Goal: Information Seeking & Learning: Learn about a topic

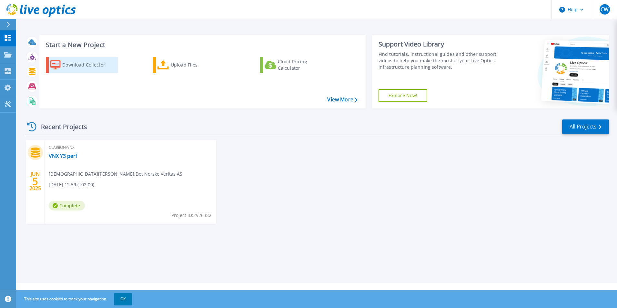
click at [106, 67] on div "Download Collector" at bounding box center [88, 64] width 52 height 13
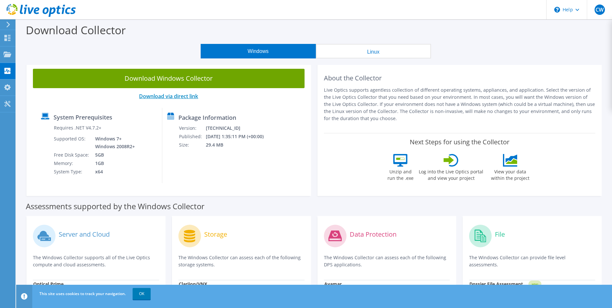
click at [182, 95] on link "Download via direct link" at bounding box center [168, 96] width 59 height 7
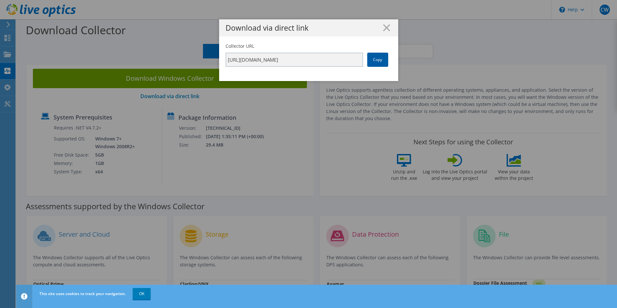
click at [375, 59] on link "Copy" at bounding box center [377, 60] width 21 height 14
click at [384, 27] on line at bounding box center [387, 28] width 6 height 6
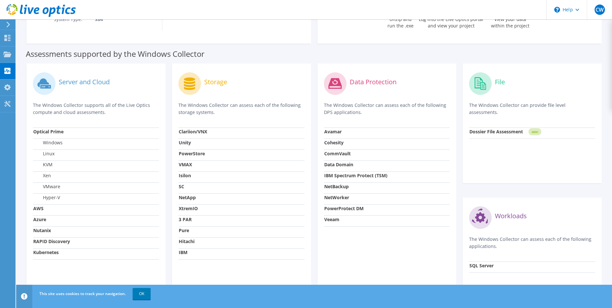
scroll to position [153, 0]
click at [190, 152] on strong "PowerStore" at bounding box center [192, 152] width 26 height 6
click at [218, 74] on div "Storage" at bounding box center [242, 82] width 126 height 27
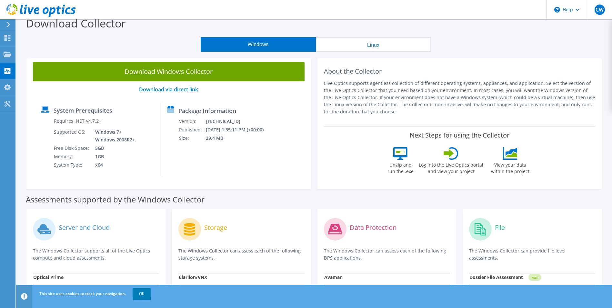
scroll to position [0, 0]
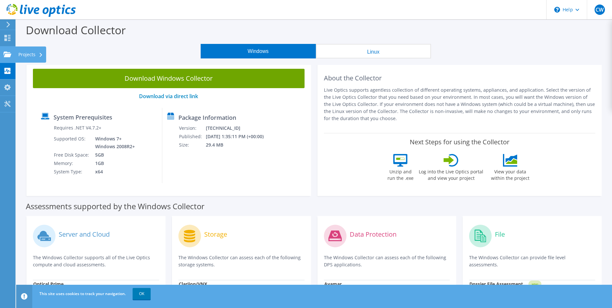
click at [7, 55] on use at bounding box center [8, 53] width 8 height 5
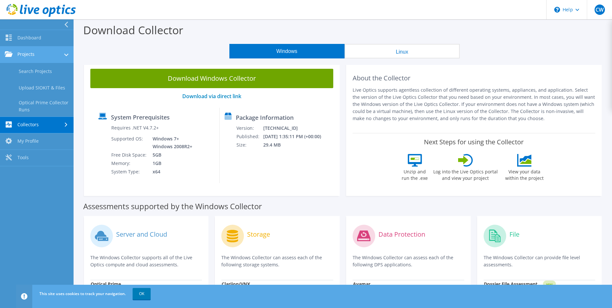
click at [34, 56] on link "Projects" at bounding box center [37, 54] width 74 height 16
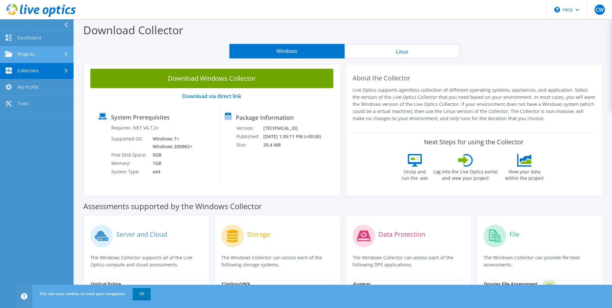
click at [34, 56] on link "Projects" at bounding box center [37, 54] width 74 height 16
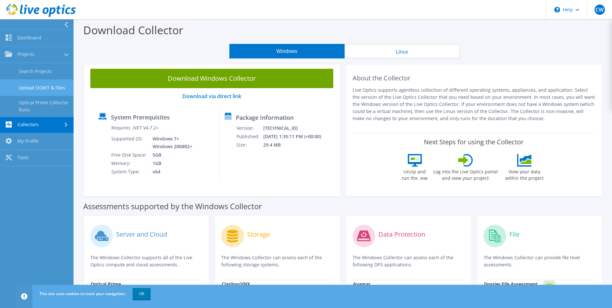
click at [37, 88] on link "Upload SIOKIT & Files" at bounding box center [37, 87] width 74 height 16
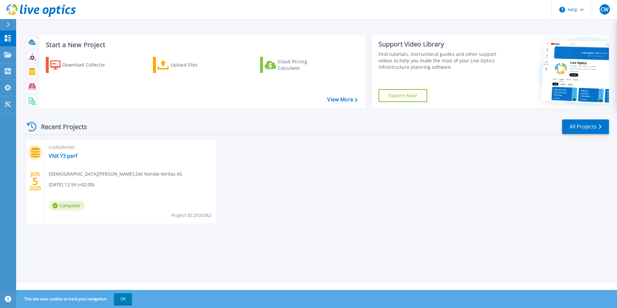
click at [92, 262] on div "Start a New Project Download Collector Upload Files Cloud Pricing Calculator Vi…" at bounding box center [316, 141] width 601 height 283
click at [385, 168] on div "JUN 5 2025 CLARiiON/VNX VNX Y3 perf Christian Wahlum , Det Norske Veritas AS 06…" at bounding box center [315, 188] width 590 height 97
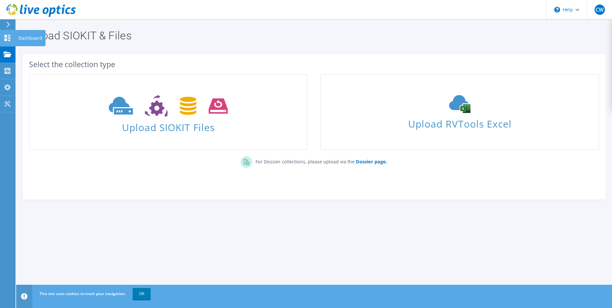
click at [4, 36] on icon at bounding box center [8, 38] width 8 height 6
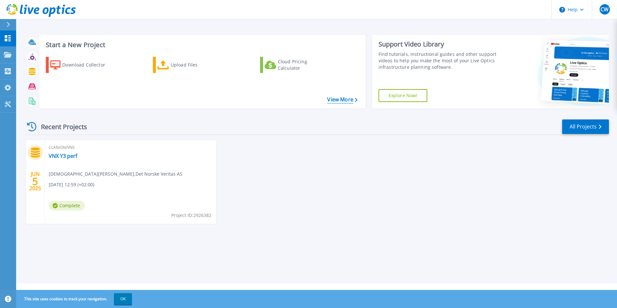
click at [338, 101] on link "View More" at bounding box center [342, 100] width 30 height 6
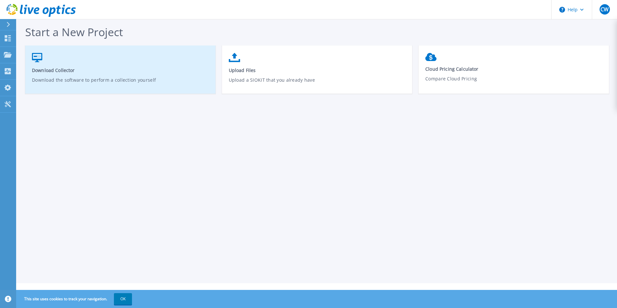
click at [140, 54] on link "Download Collector Download the software to perform a collection yourself" at bounding box center [120, 73] width 190 height 46
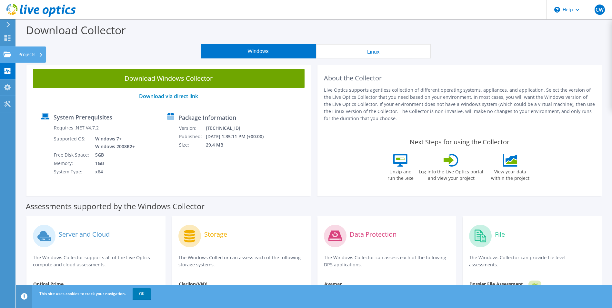
click at [10, 57] on div at bounding box center [8, 55] width 8 height 7
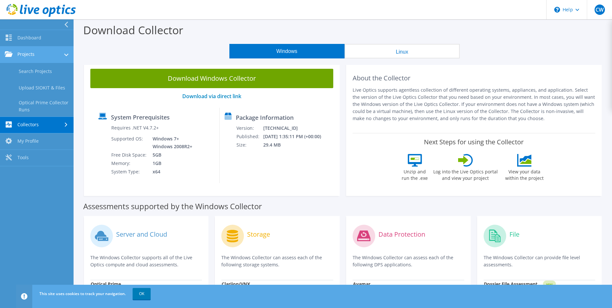
click at [46, 51] on link "Projects" at bounding box center [37, 54] width 74 height 16
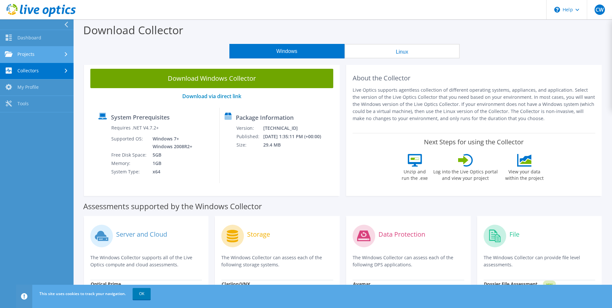
click at [43, 53] on link "Projects" at bounding box center [37, 54] width 74 height 16
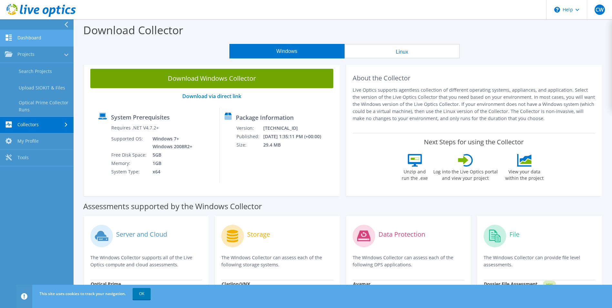
click at [37, 37] on link "Dashboard" at bounding box center [37, 38] width 74 height 16
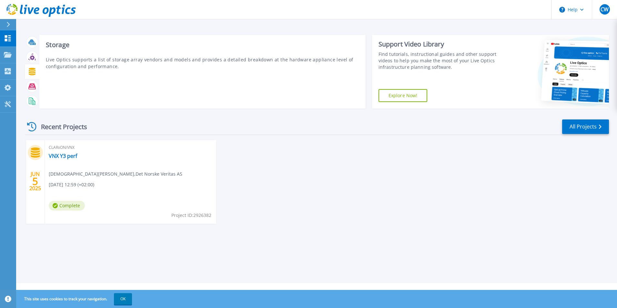
click at [36, 75] on div at bounding box center [31, 71] width 11 height 11
click at [110, 99] on div "Workloads Generate summaries of SQL and Oracle databases, in addition to capaci…" at bounding box center [202, 72] width 326 height 74
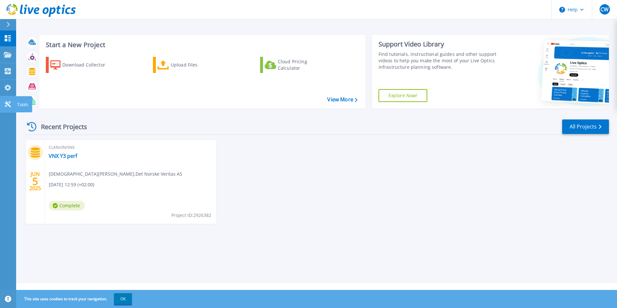
click at [11, 98] on link "Tools Tools" at bounding box center [8, 104] width 16 height 16
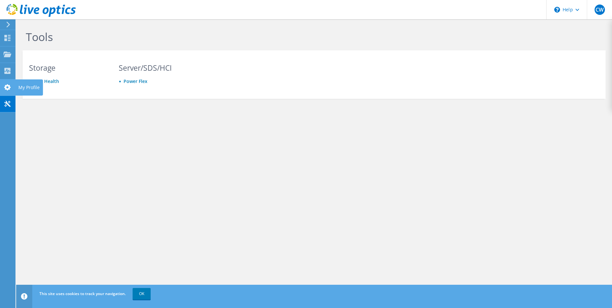
click at [9, 90] on icon at bounding box center [8, 87] width 8 height 6
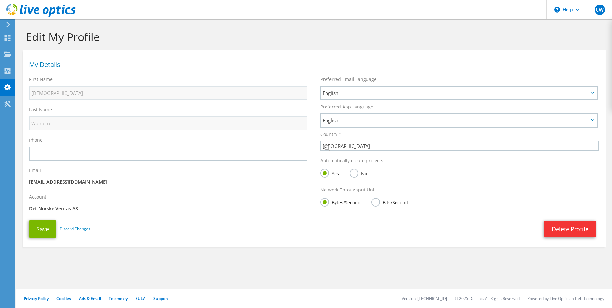
select select "161"
click at [8, 68] on use at bounding box center [8, 71] width 6 height 6
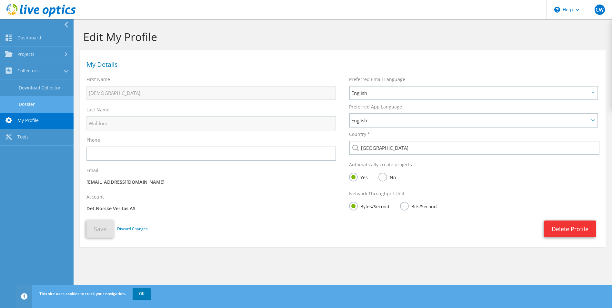
click at [33, 99] on link "Dossier" at bounding box center [37, 104] width 74 height 16
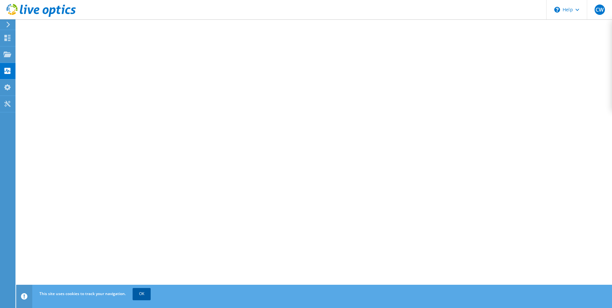
click at [144, 294] on link "OK" at bounding box center [142, 294] width 18 height 12
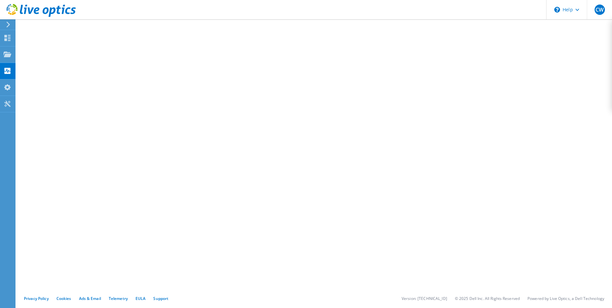
click at [31, 7] on icon at bounding box center [40, 10] width 69 height 13
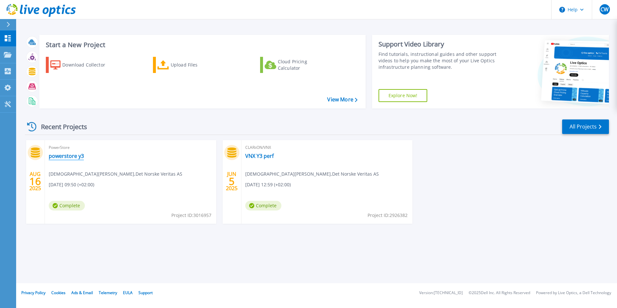
click at [75, 157] on link "powerstore y3" at bounding box center [66, 156] width 35 height 6
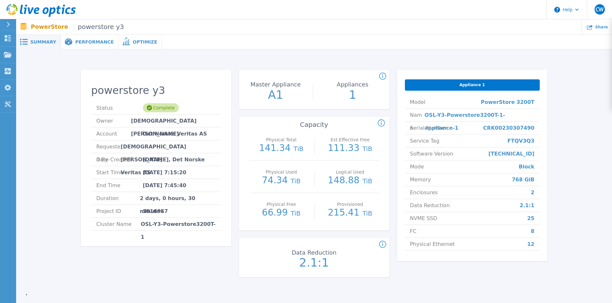
click at [87, 40] on span "Performance" at bounding box center [94, 42] width 38 height 5
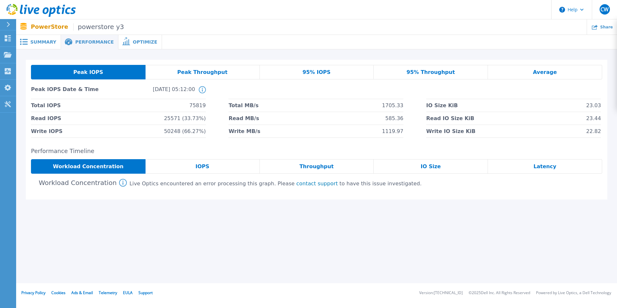
click at [194, 165] on div "IOPS" at bounding box center [203, 166] width 114 height 15
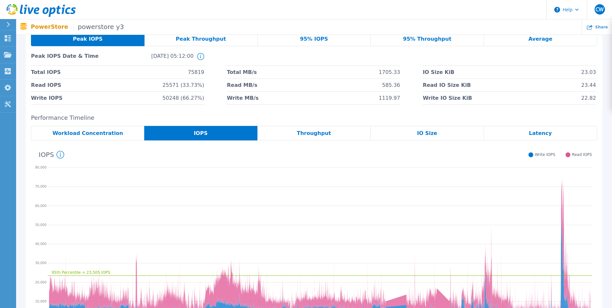
scroll to position [35, 0]
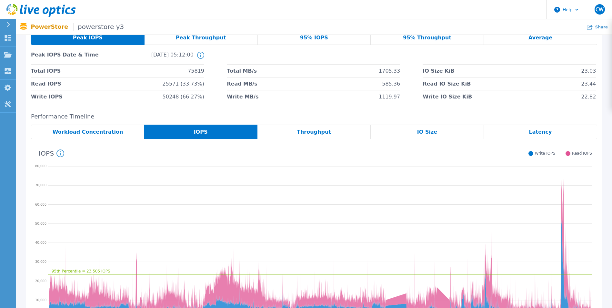
click at [334, 134] on div "Throughput" at bounding box center [314, 132] width 113 height 15
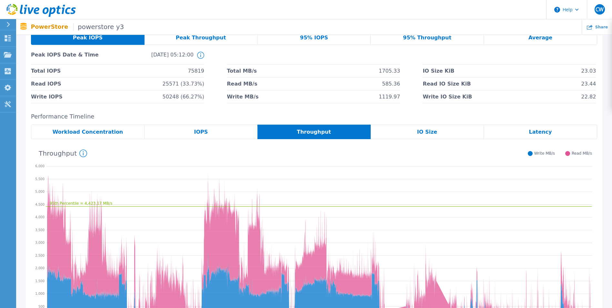
click at [208, 37] on span "Peak Throughput" at bounding box center [201, 37] width 50 height 5
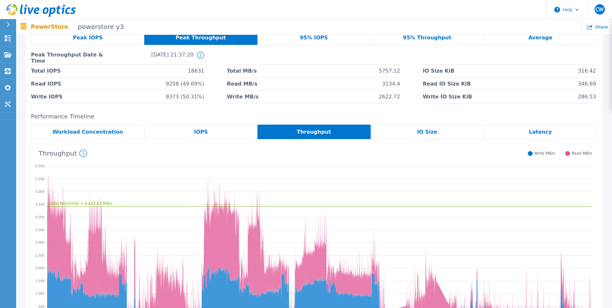
click at [312, 42] on div "95% IOPS" at bounding box center [314, 37] width 113 height 15
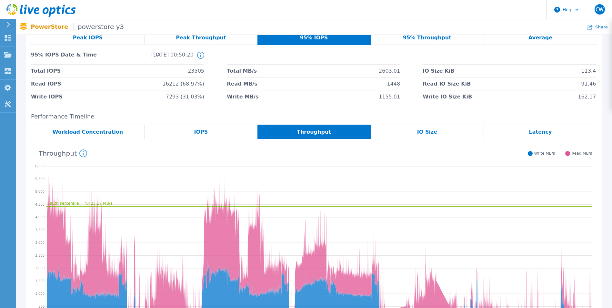
click at [434, 39] on span "95% Throughput" at bounding box center [427, 37] width 48 height 5
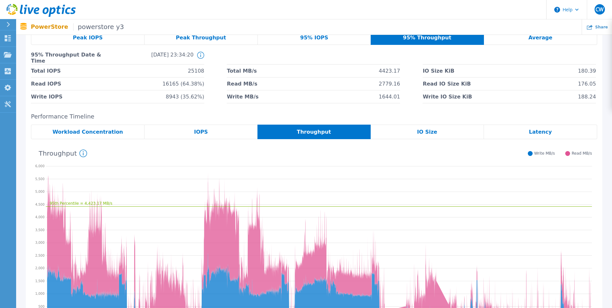
click at [537, 38] on span "Average" at bounding box center [541, 37] width 24 height 5
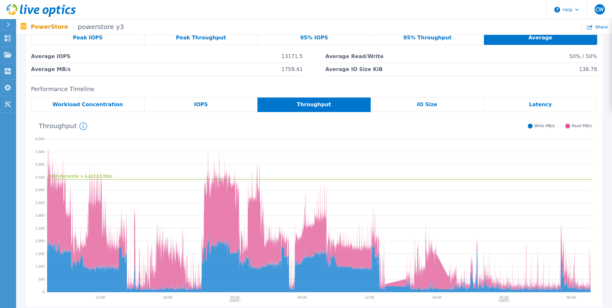
click at [113, 104] on span "Workload Concentration" at bounding box center [88, 104] width 71 height 5
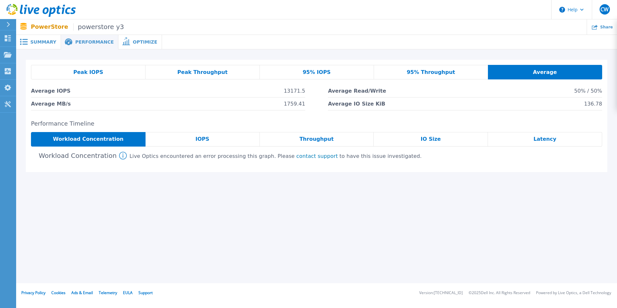
click at [212, 140] on div "IOPS" at bounding box center [203, 139] width 114 height 15
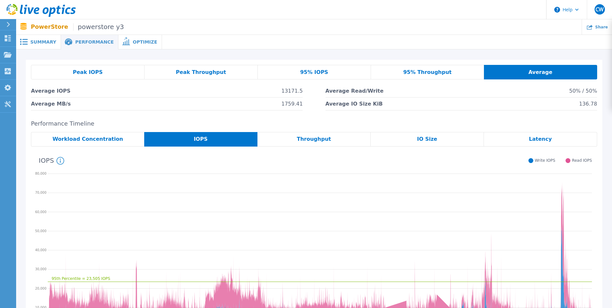
click at [309, 137] on span "Throughput" at bounding box center [314, 139] width 34 height 5
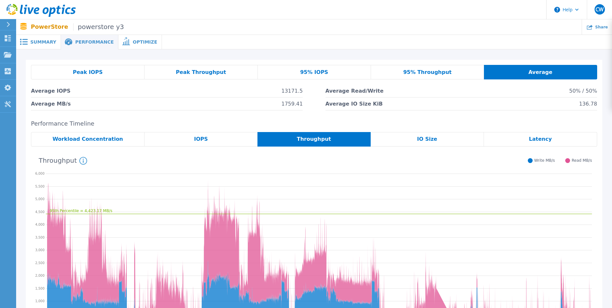
click at [418, 136] on div "IO Size" at bounding box center [427, 139] width 113 height 15
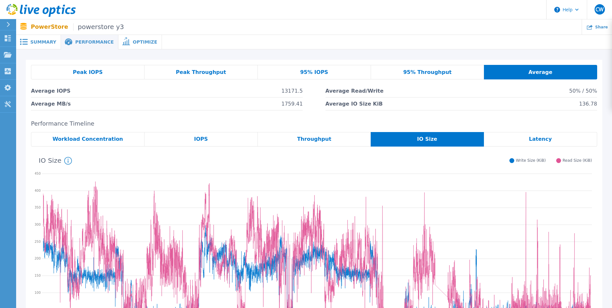
click at [134, 44] on span "Optimize" at bounding box center [145, 42] width 25 height 5
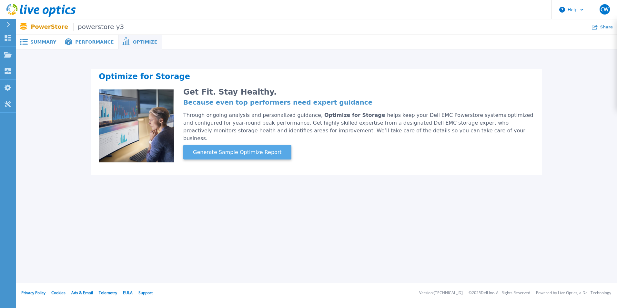
click at [229, 149] on button "Generate Sample Optimize Report" at bounding box center [237, 152] width 108 height 15
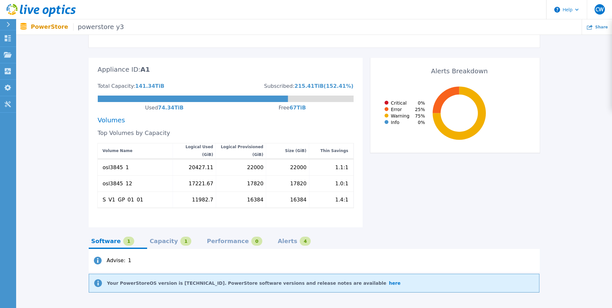
scroll to position [175, 0]
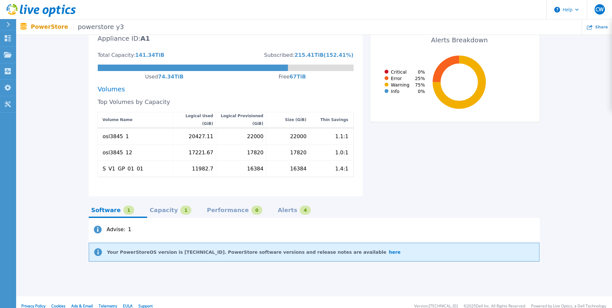
click at [220, 208] on div "Performance" at bounding box center [228, 210] width 42 height 5
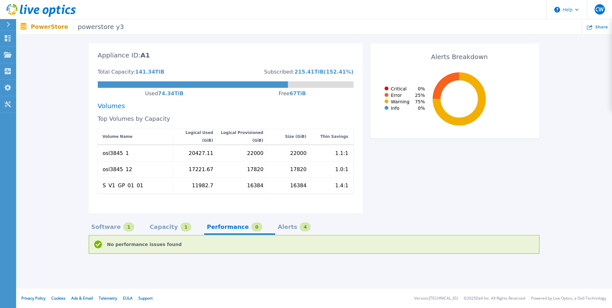
scroll to position [150, 0]
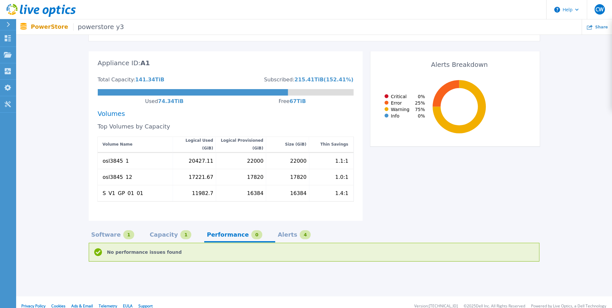
click at [107, 232] on div "Software" at bounding box center [106, 234] width 30 height 5
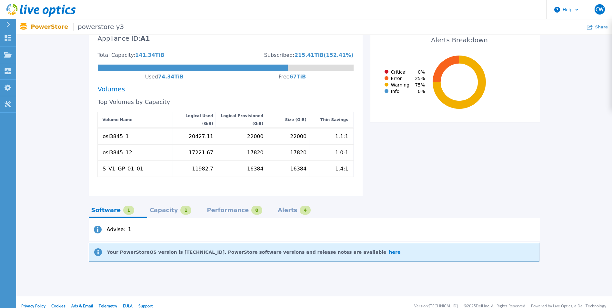
click at [155, 208] on div "Capacity" at bounding box center [164, 210] width 28 height 5
click at [215, 208] on div "Performance" at bounding box center [228, 210] width 42 height 5
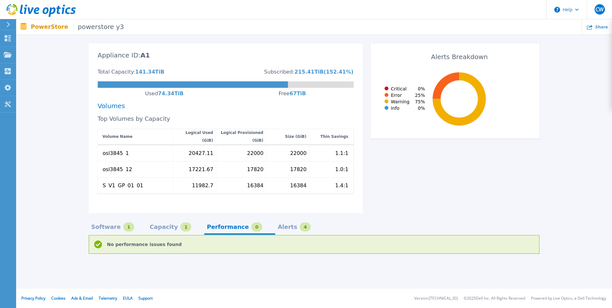
scroll to position [150, 0]
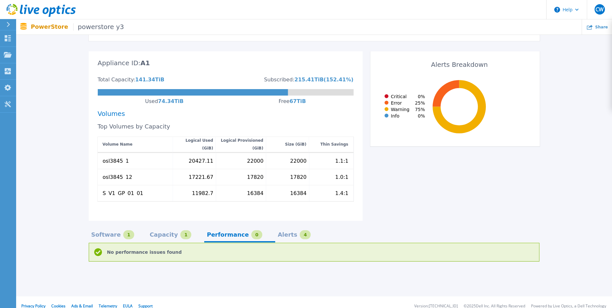
click at [162, 232] on div "Capacity" at bounding box center [164, 234] width 28 height 5
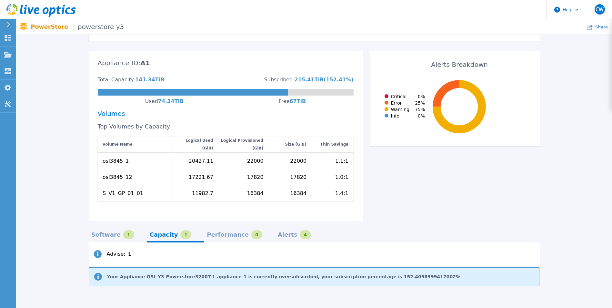
scroll to position [175, 0]
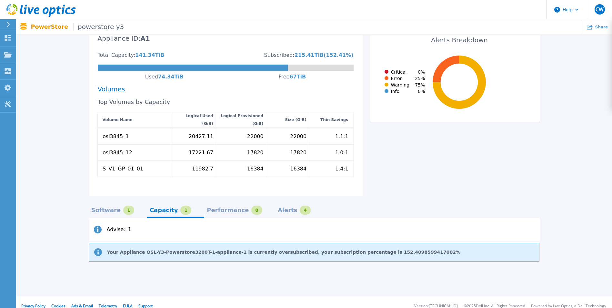
click at [300, 206] on div "4" at bounding box center [305, 210] width 11 height 9
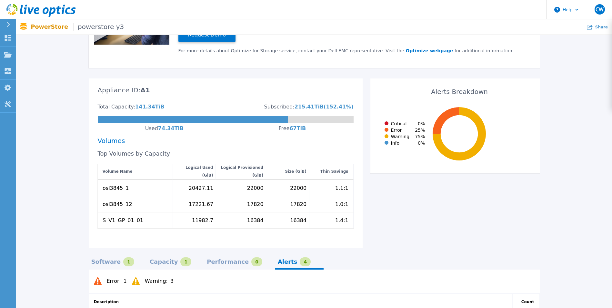
scroll to position [59, 0]
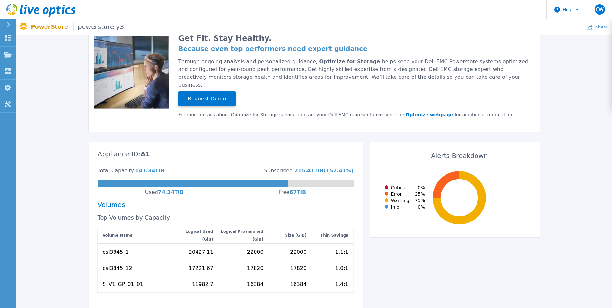
click at [47, 26] on p "PowerStore powerstore y3" at bounding box center [77, 26] width 93 height 7
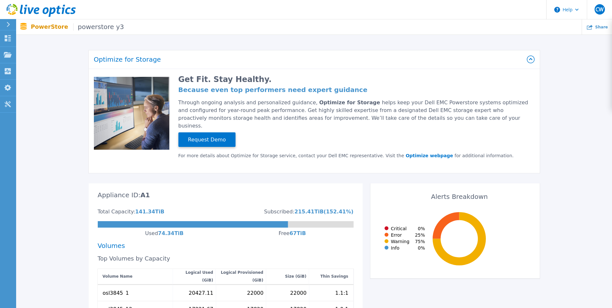
scroll to position [0, 0]
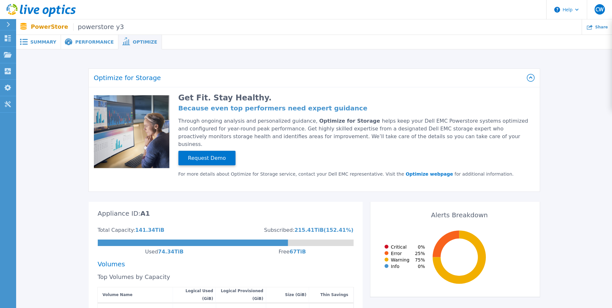
click at [89, 43] on span "Performance" at bounding box center [94, 42] width 38 height 5
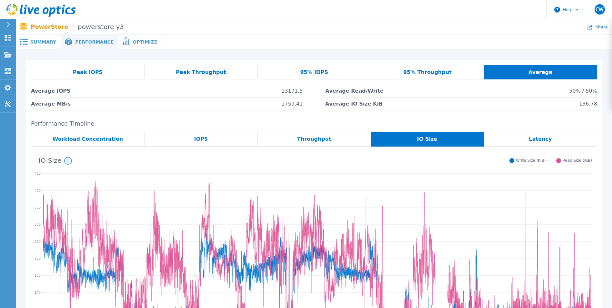
click at [312, 148] on div "08/15/2025 08/16/2025 12:00 18:00 00:00 06:00 12:00 18:00 00:00 06:00 0 50 100 …" at bounding box center [314, 242] width 567 height 190
click at [313, 140] on span "Throughput" at bounding box center [314, 139] width 34 height 5
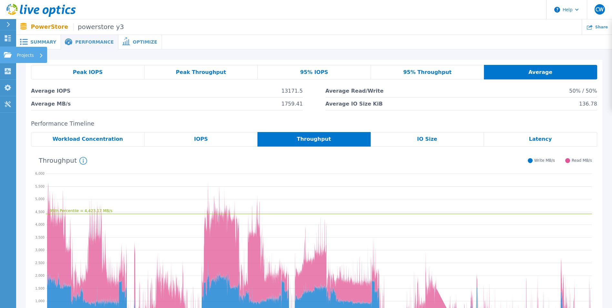
click at [6, 61] on link "Projects Projects" at bounding box center [8, 55] width 16 height 16
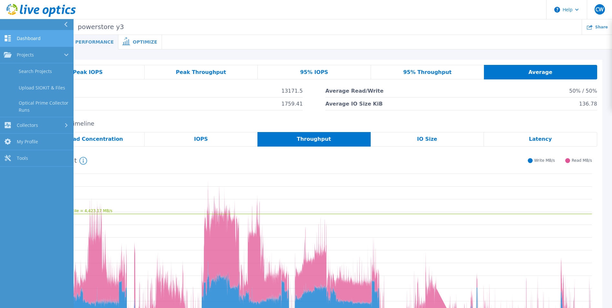
click at [36, 38] on span "Dashboard" at bounding box center [29, 39] width 24 height 6
